Goal: Transaction & Acquisition: Purchase product/service

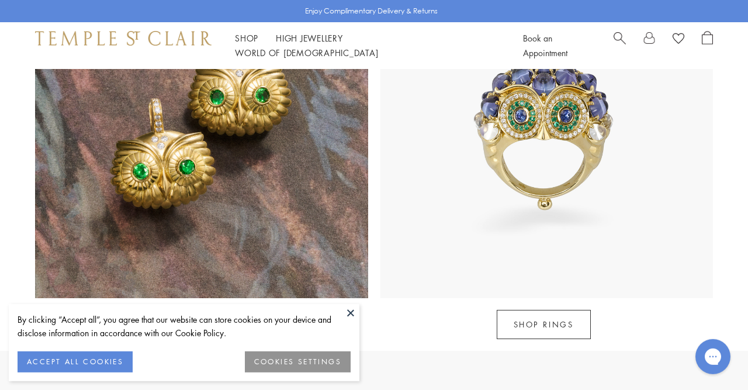
scroll to position [1064, 0]
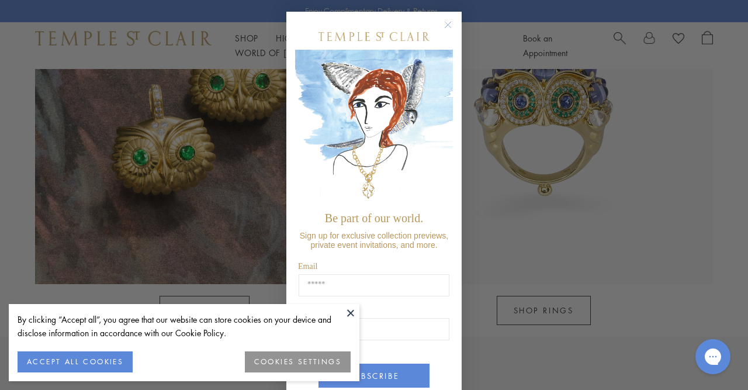
click at [447, 24] on icon "Close dialog" at bounding box center [448, 25] width 6 height 6
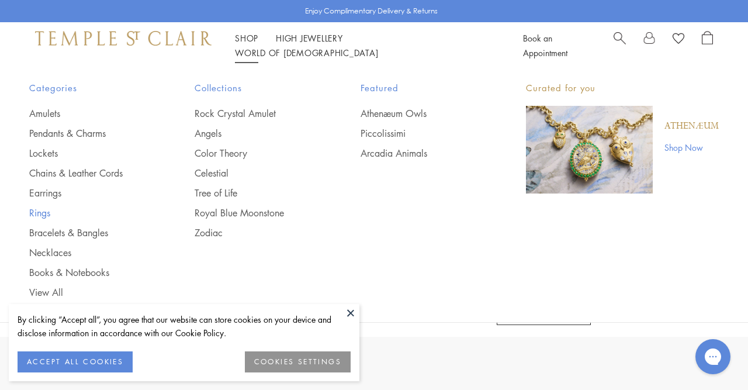
click at [32, 210] on link "Rings" at bounding box center [88, 212] width 119 height 13
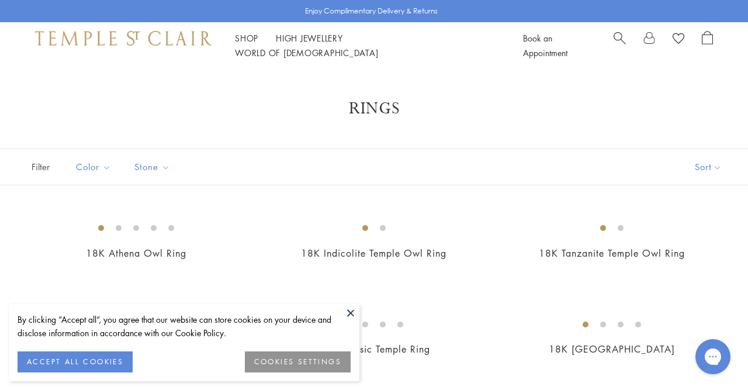
click at [344, 310] on button at bounding box center [351, 313] width 18 height 18
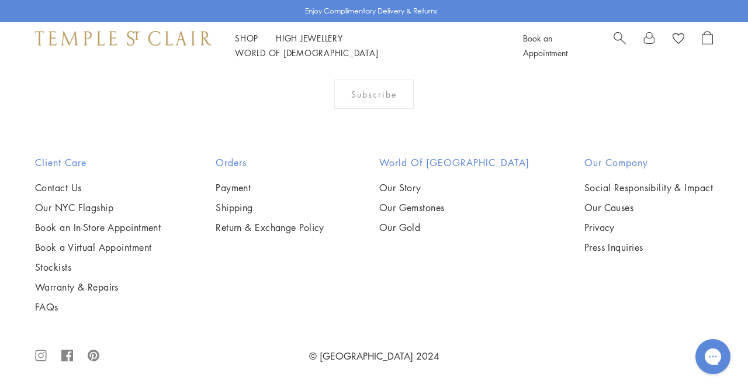
scroll to position [4605, 0]
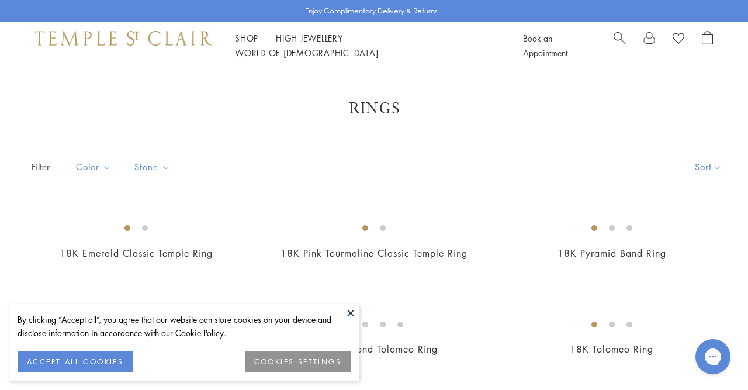
click at [349, 315] on button at bounding box center [351, 313] width 18 height 18
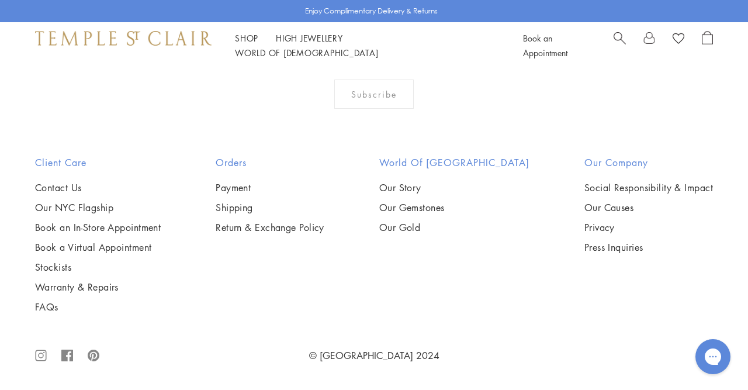
scroll to position [565, 0]
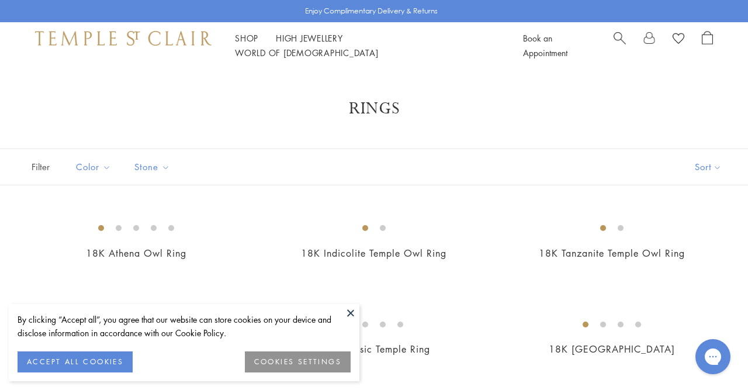
click at [348, 313] on button at bounding box center [351, 313] width 18 height 18
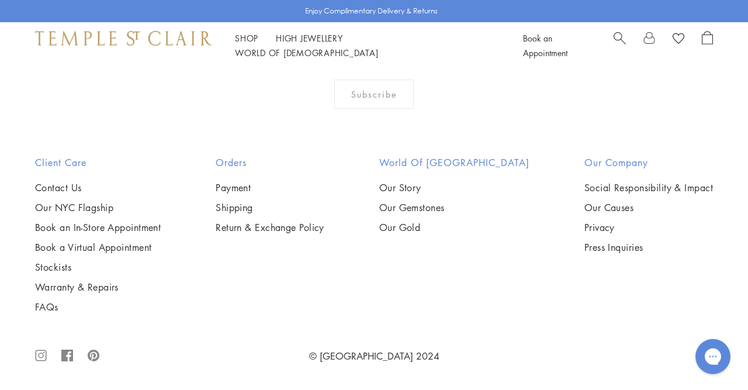
scroll to position [4800, 0]
